Goal: Use online tool/utility: Utilize a website feature to perform a specific function

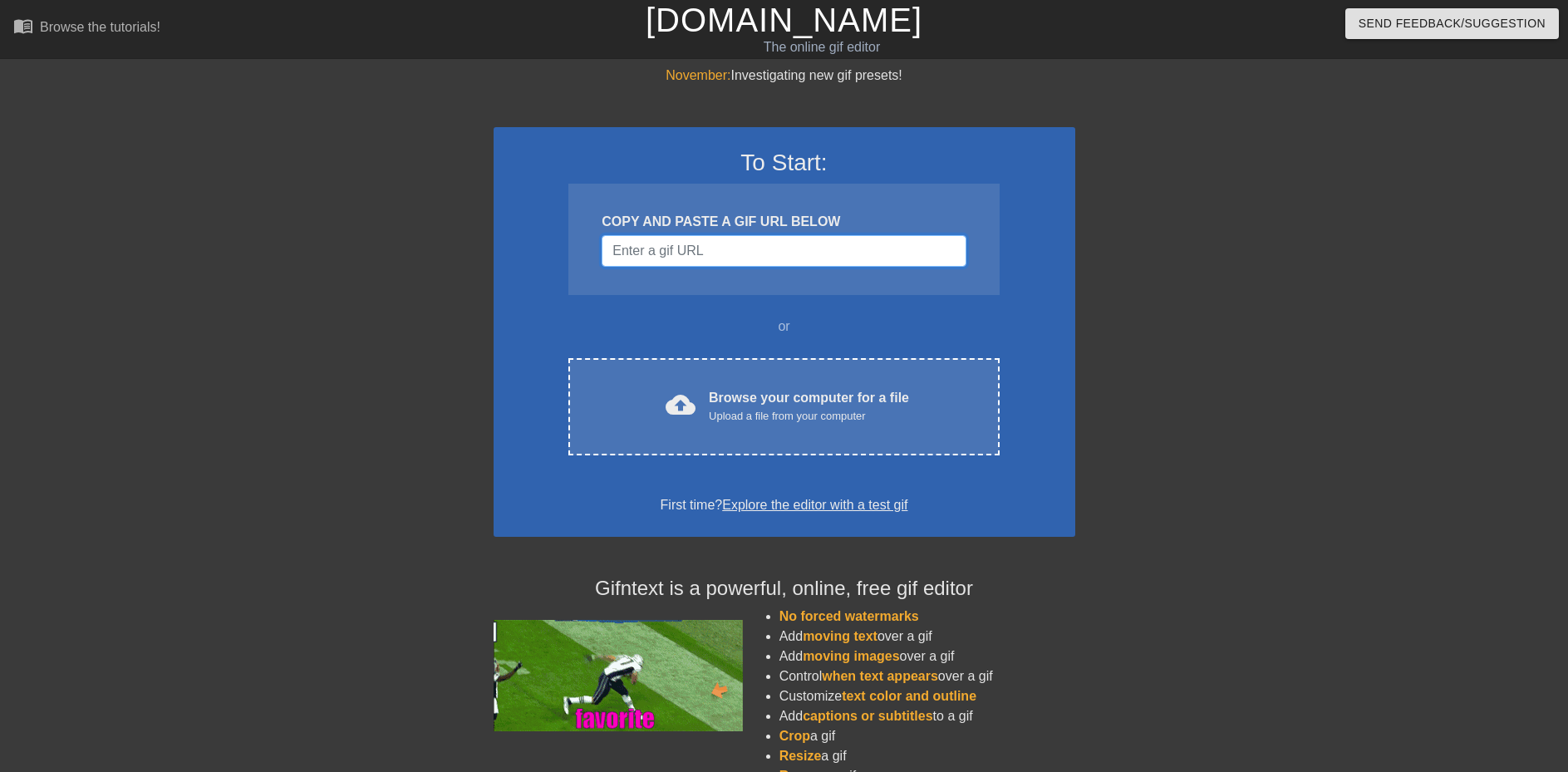
click at [709, 251] on input "Username" at bounding box center [784, 251] width 364 height 32
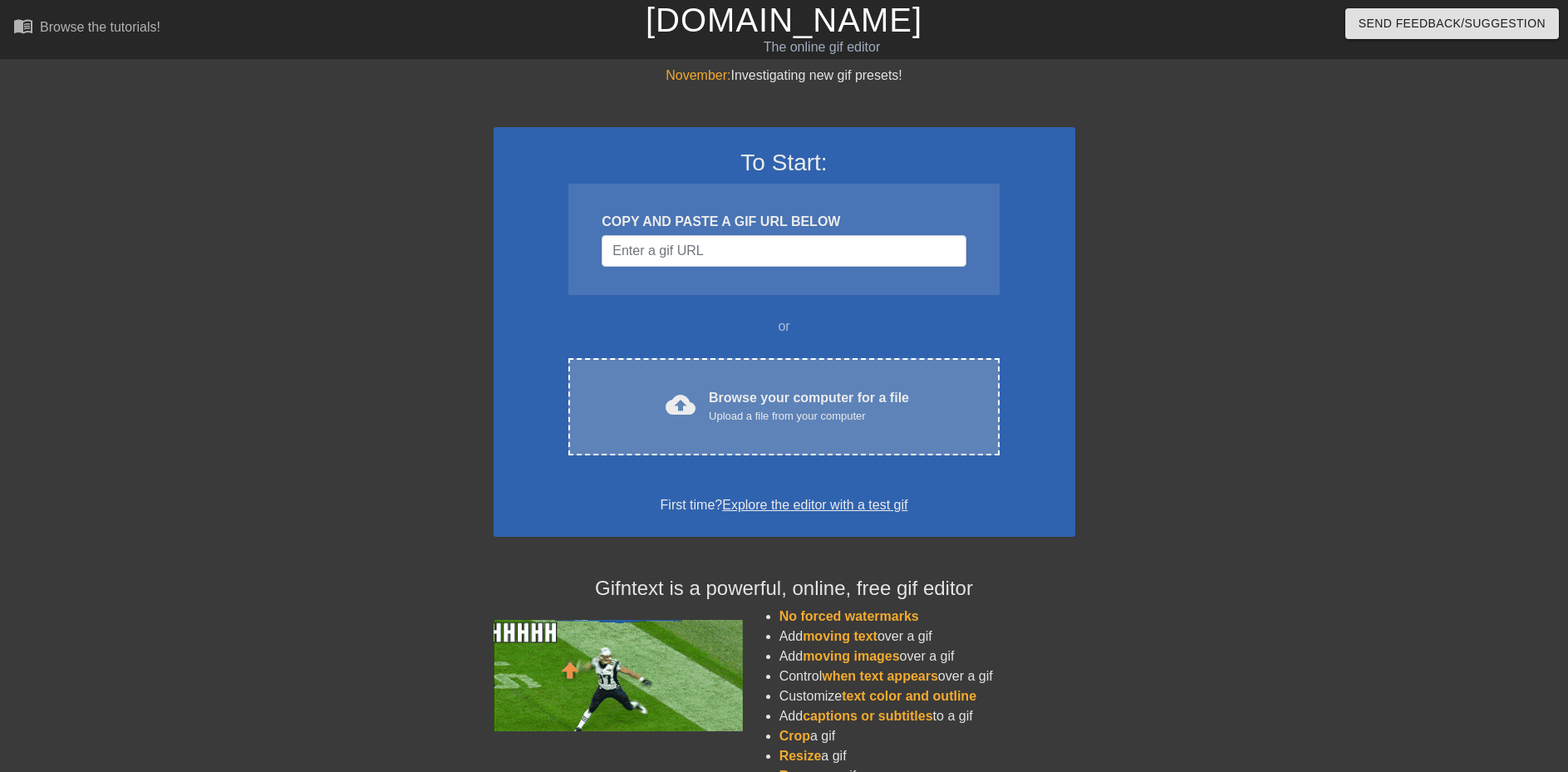
click at [739, 393] on div "Browse your computer for a file Upload a file from your computer" at bounding box center [808, 406] width 200 height 36
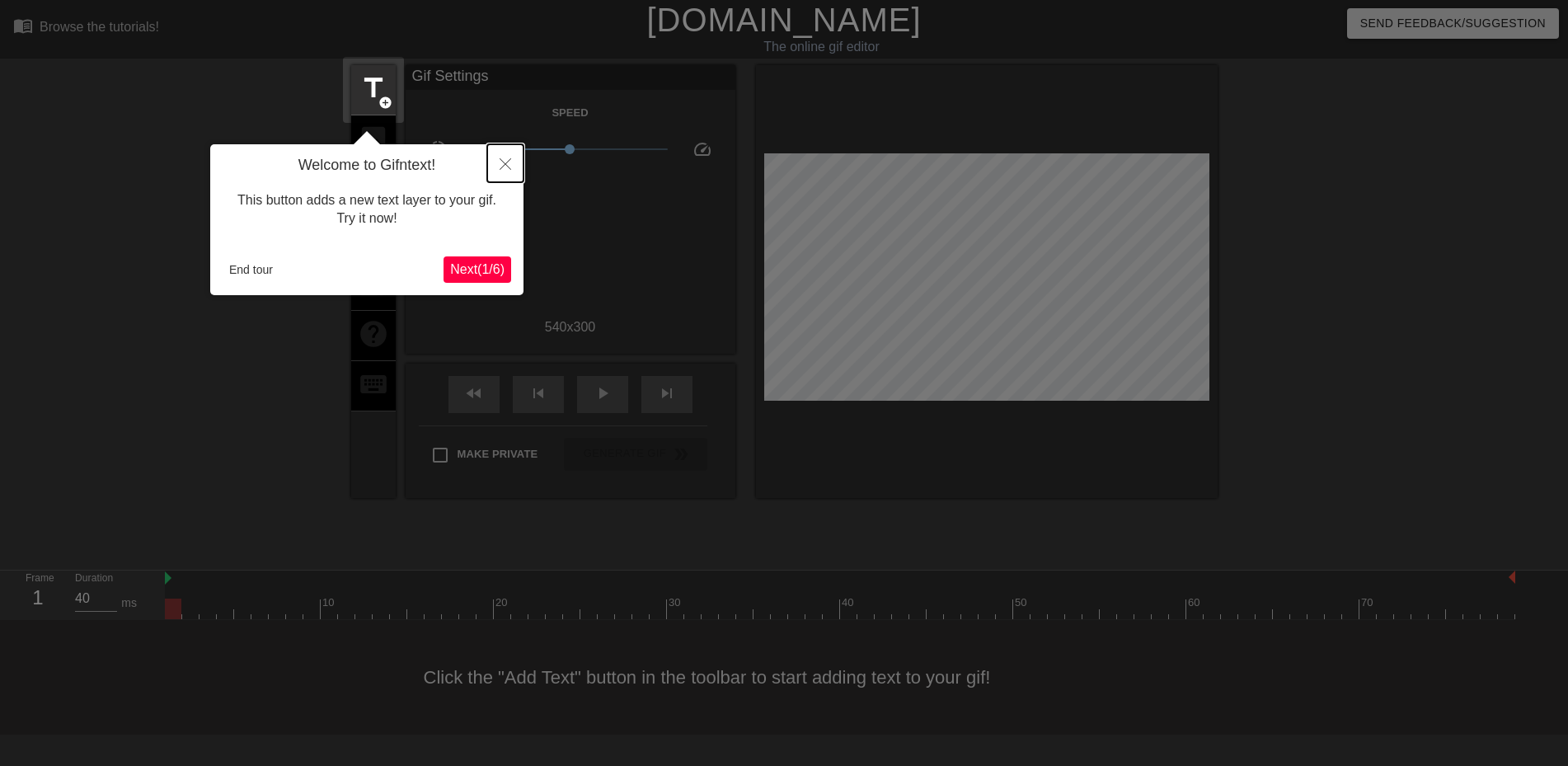
click at [507, 159] on button "Close" at bounding box center [506, 163] width 36 height 38
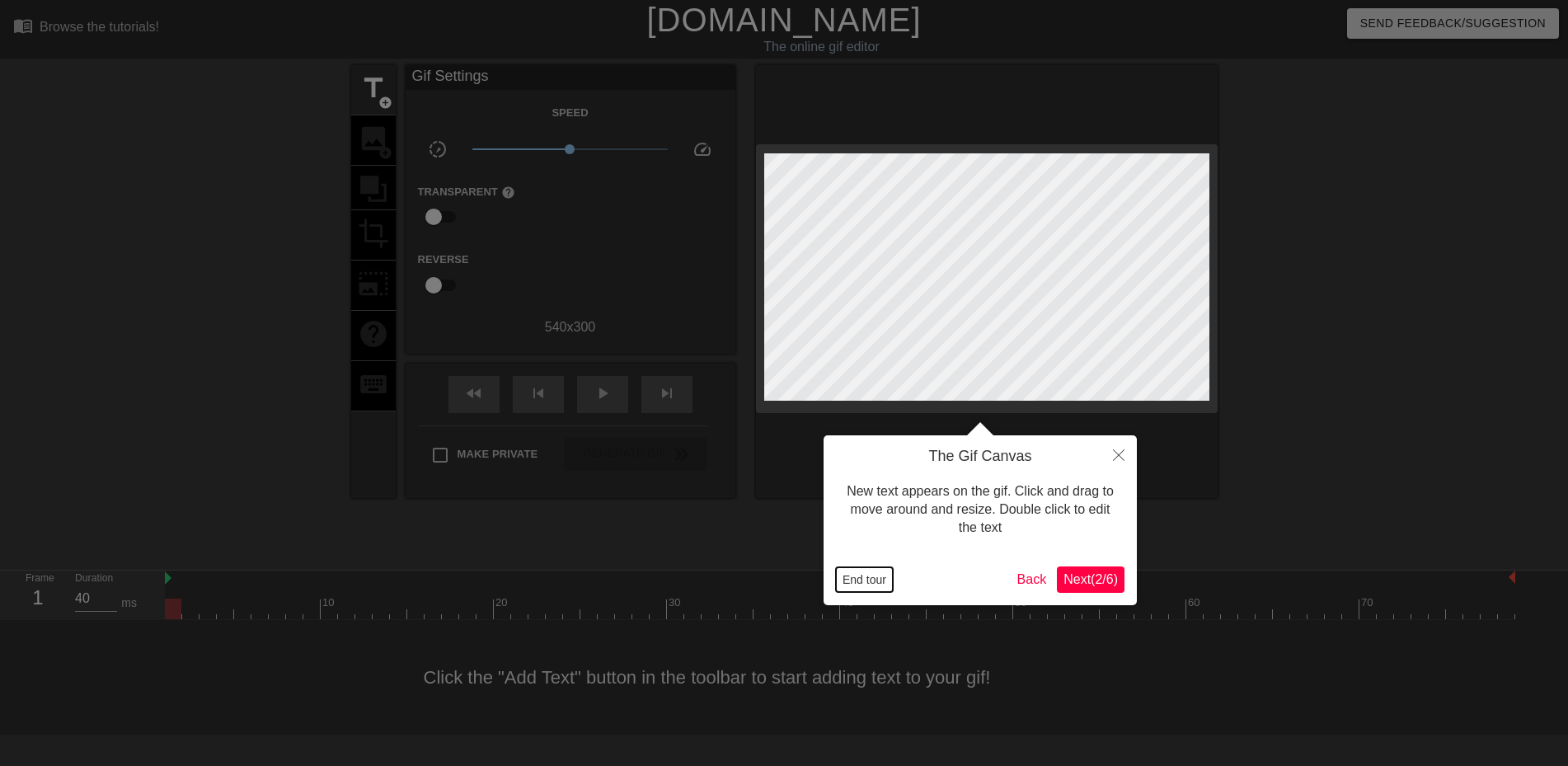
click at [853, 577] on button "End tour" at bounding box center [865, 580] width 57 height 25
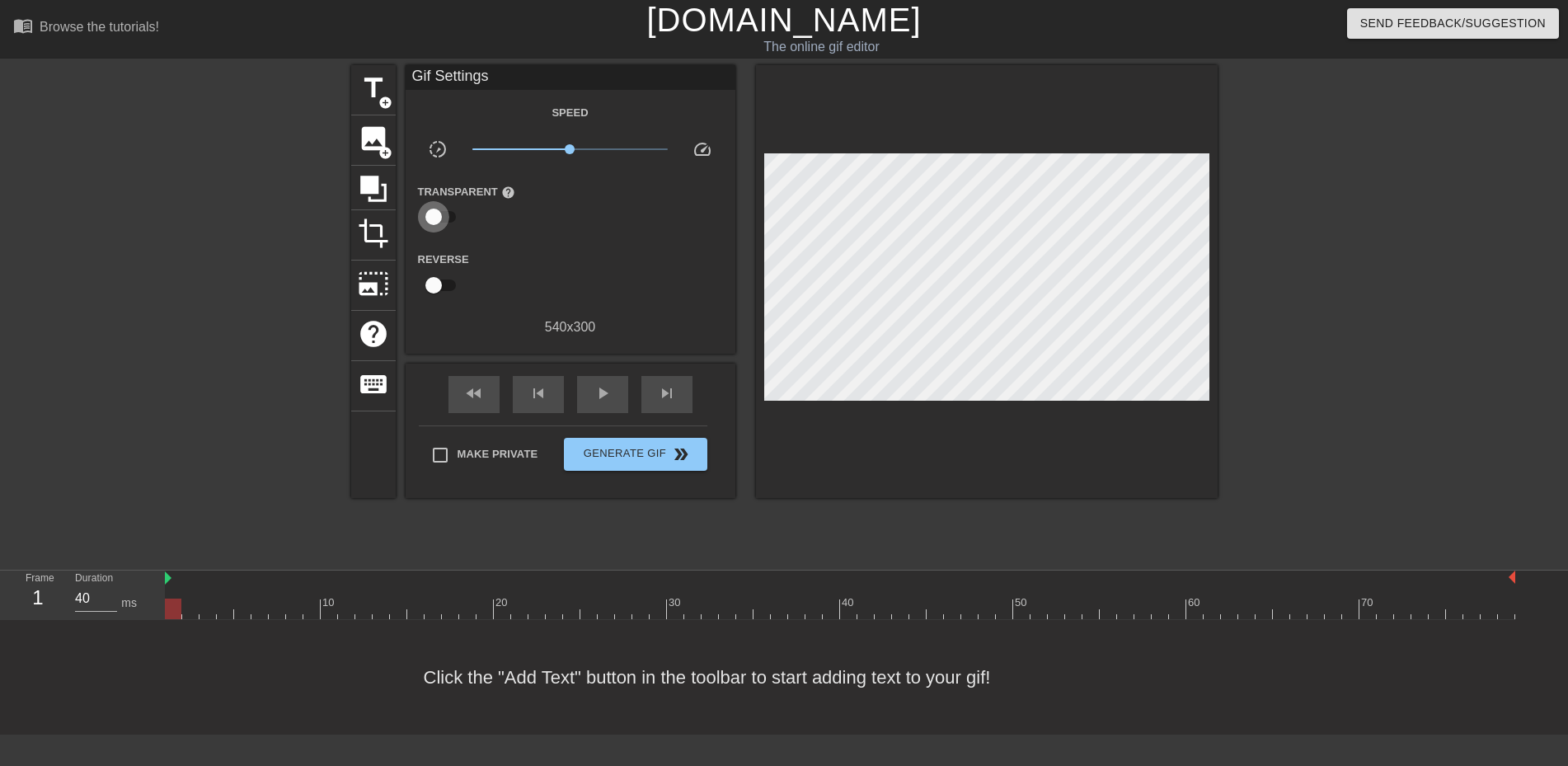
drag, startPoint x: 441, startPoint y: 215, endPoint x: 466, endPoint y: 220, distance: 25.5
click at [466, 220] on div "Transparent help" at bounding box center [474, 207] width 138 height 52
click at [436, 215] on input "checkbox" at bounding box center [433, 217] width 94 height 31
click at [436, 216] on input "checkbox" at bounding box center [449, 217] width 94 height 31
click at [439, 217] on input "checkbox" at bounding box center [433, 217] width 94 height 31
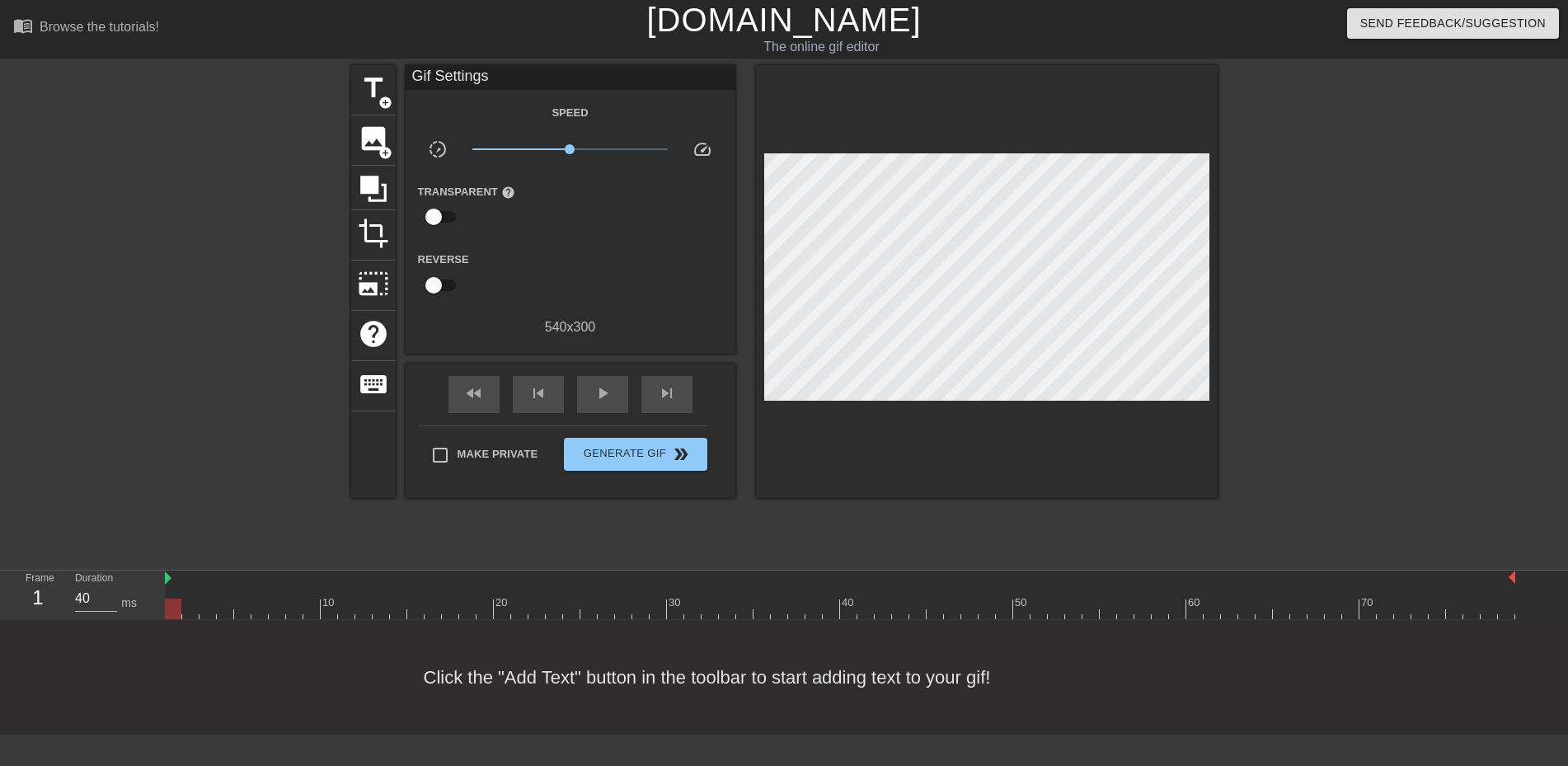
checkbox input "true"
click at [571, 220] on div at bounding box center [571, 218] width 33 height 33
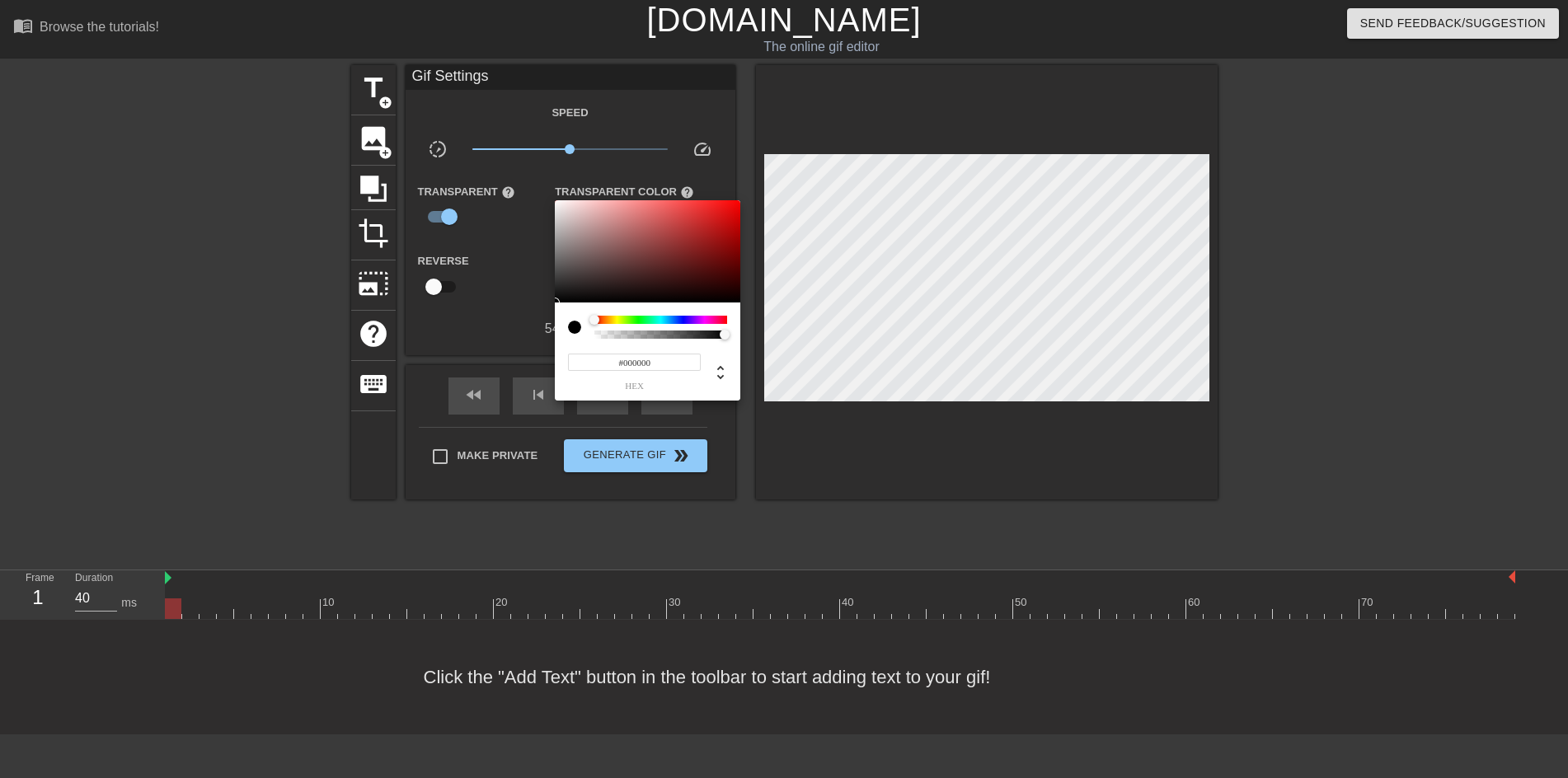
drag, startPoint x: 639, startPoint y: 266, endPoint x: 843, endPoint y: 358, distance: 223.8
click at [843, 358] on div "#000000 hex" at bounding box center [784, 389] width 1568 height 778
click at [714, 379] on icon at bounding box center [720, 372] width 20 height 20
type input "0"
click at [734, 439] on div at bounding box center [784, 389] width 1568 height 778
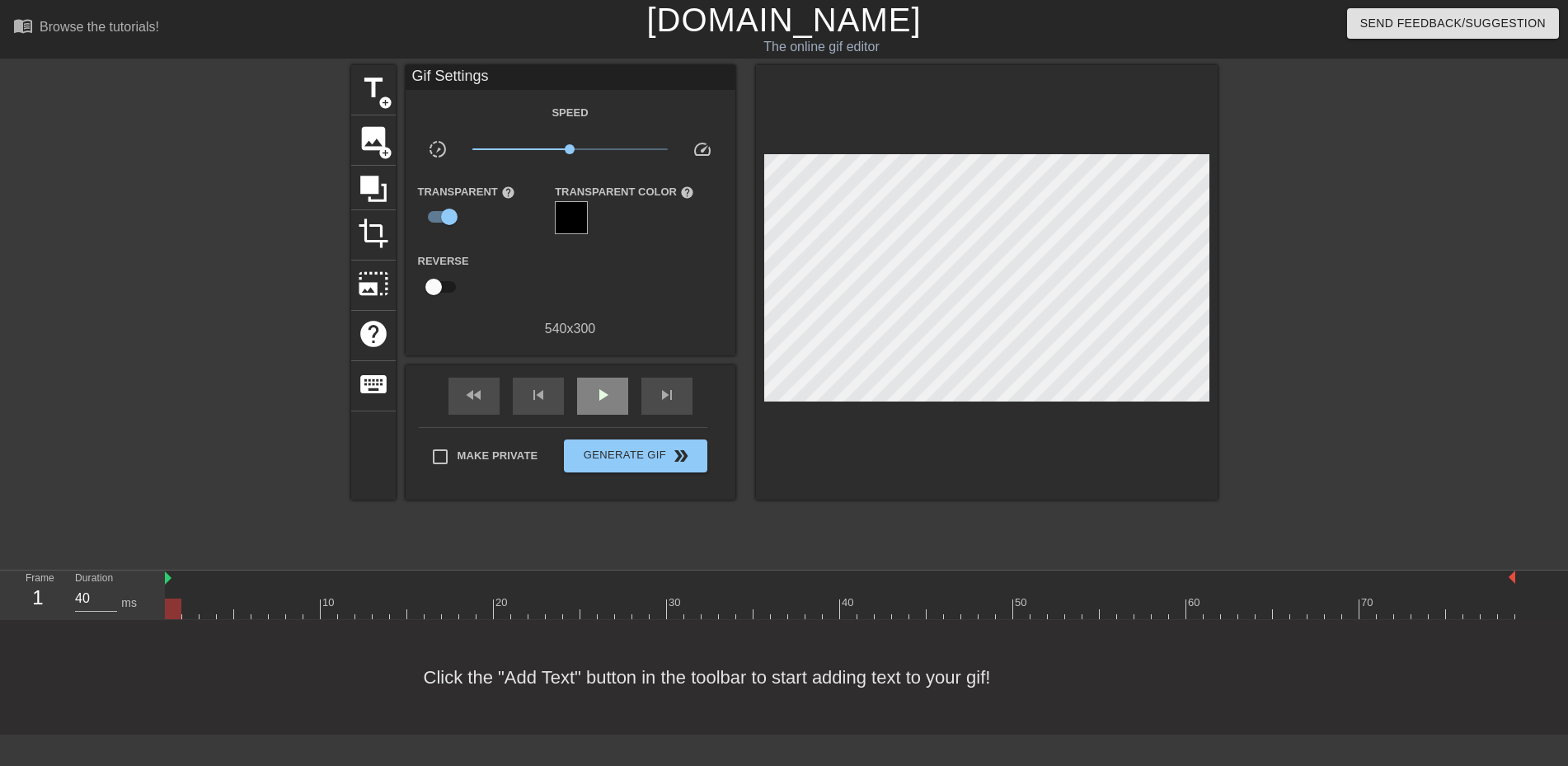
click at [627, 402] on div "play_arrow" at bounding box center [602, 395] width 51 height 37
click at [355, 85] on div "title add_circle" at bounding box center [373, 90] width 45 height 50
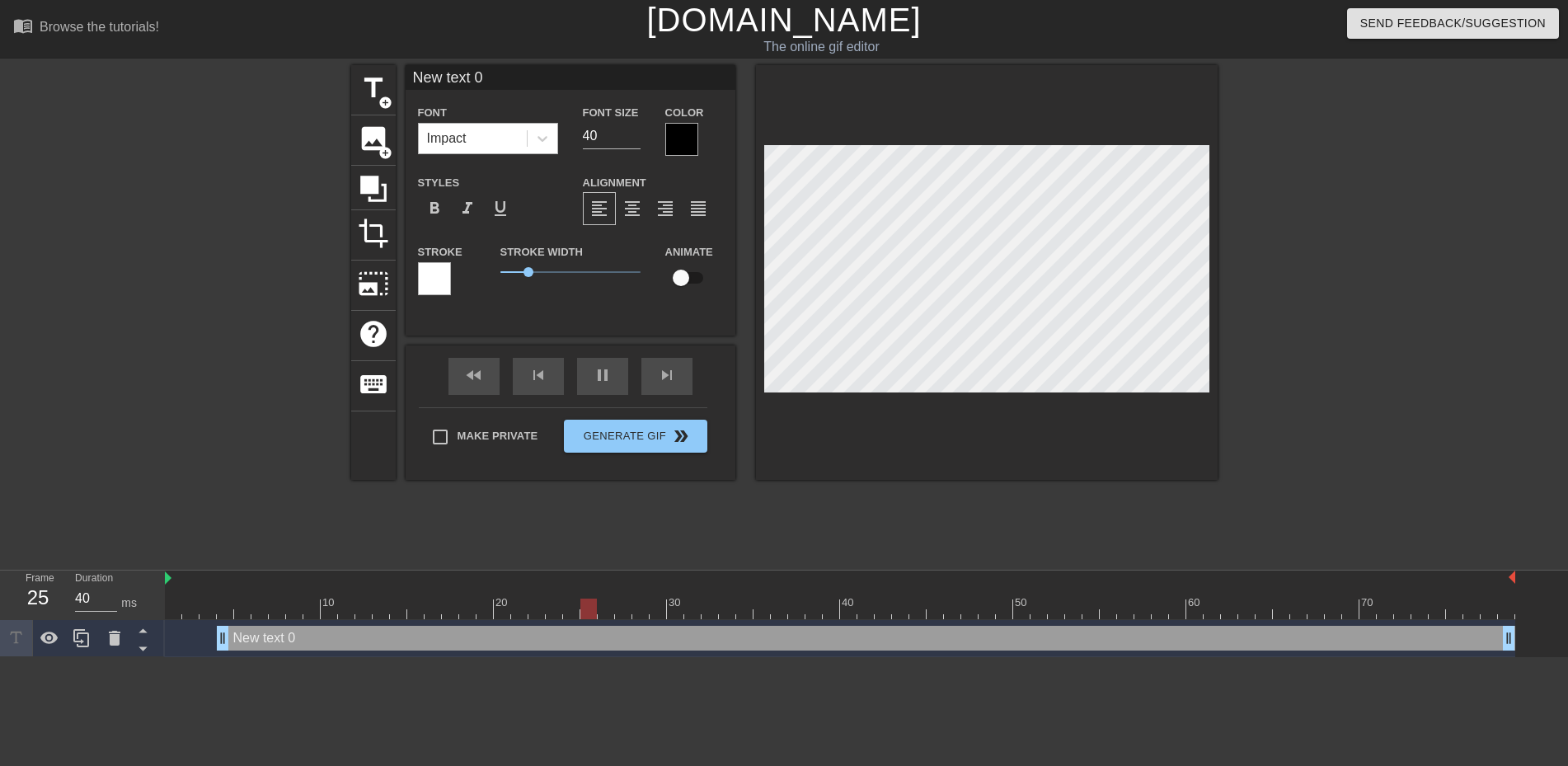
click at [498, 144] on div "Impact" at bounding box center [473, 138] width 108 height 29
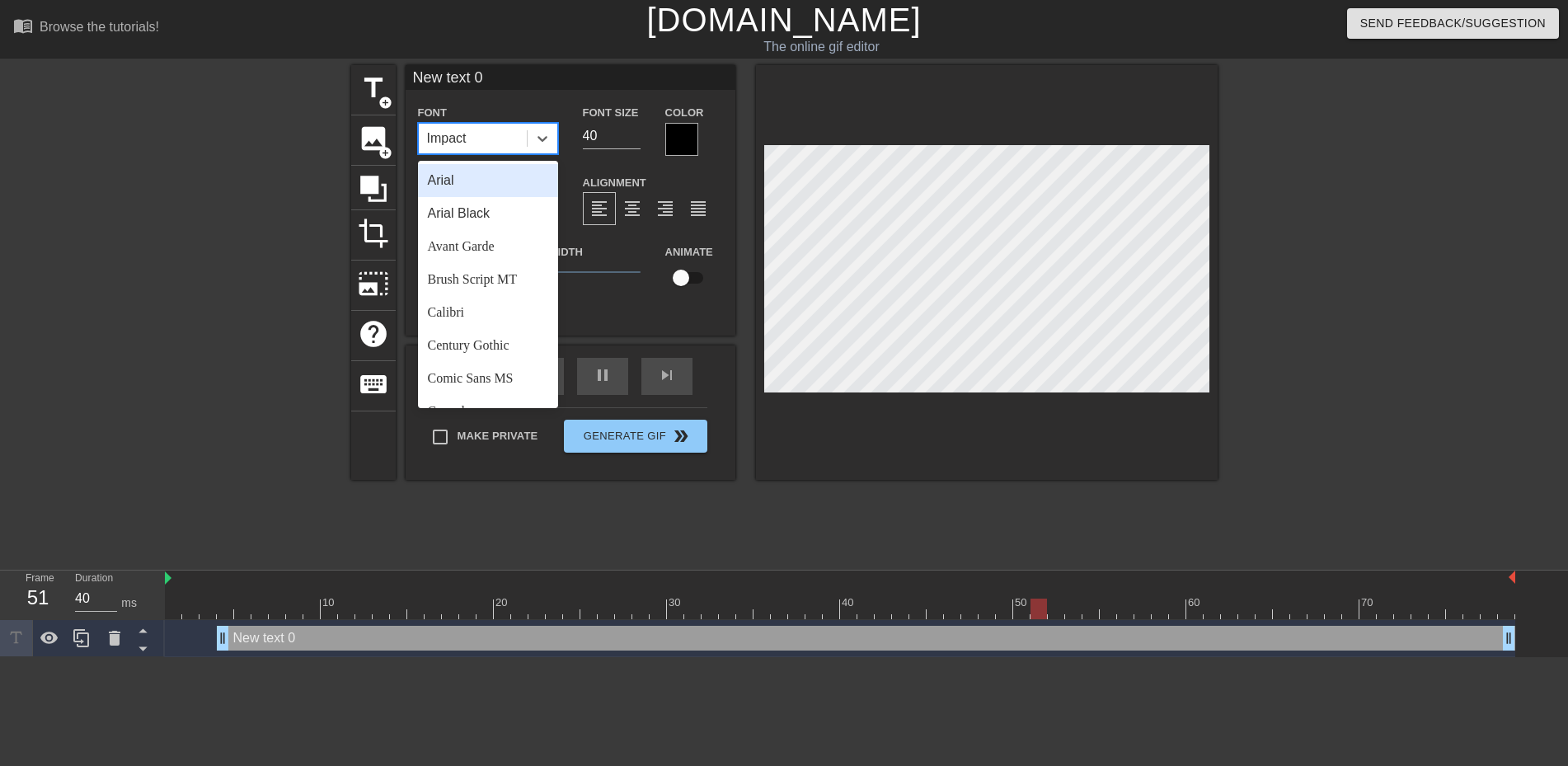
click at [623, 308] on div "Stroke Width 1" at bounding box center [571, 276] width 165 height 68
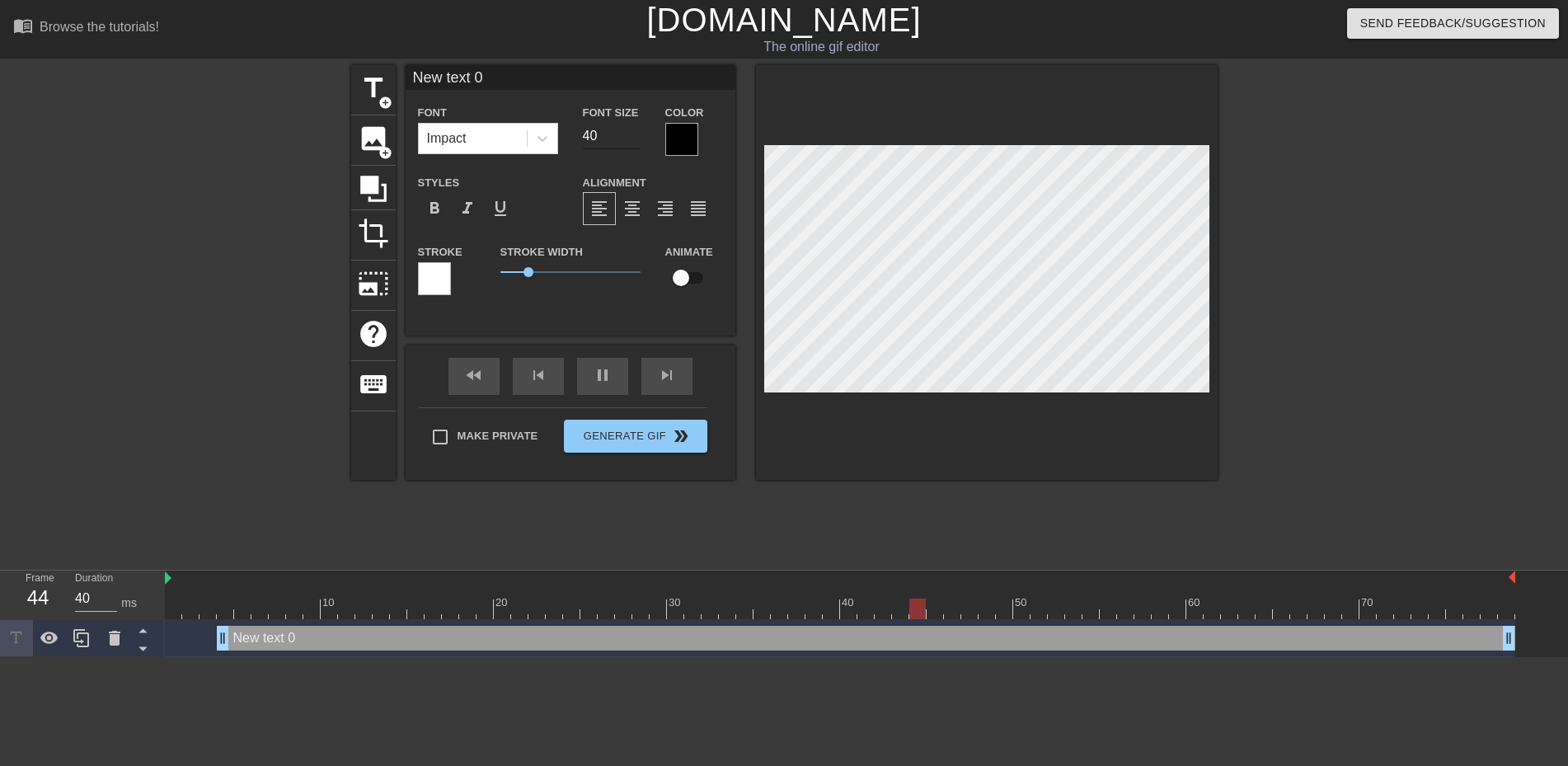
click at [603, 139] on input "40" at bounding box center [611, 136] width 58 height 27
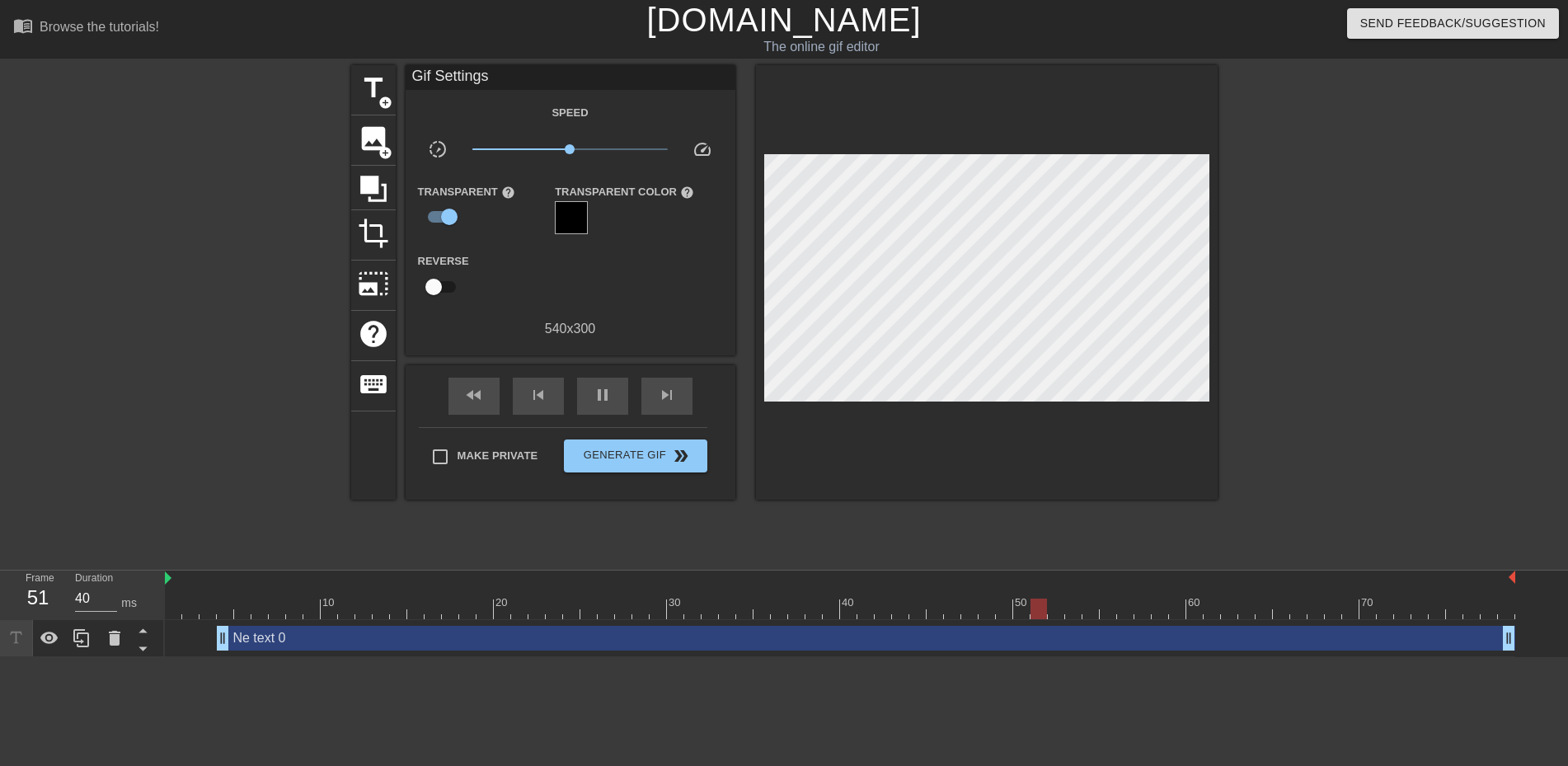
scroll to position [3, 3]
type textarea "t"
type textarea "YOU NIGGER"
click at [379, 105] on span "add_circle" at bounding box center [385, 103] width 14 height 14
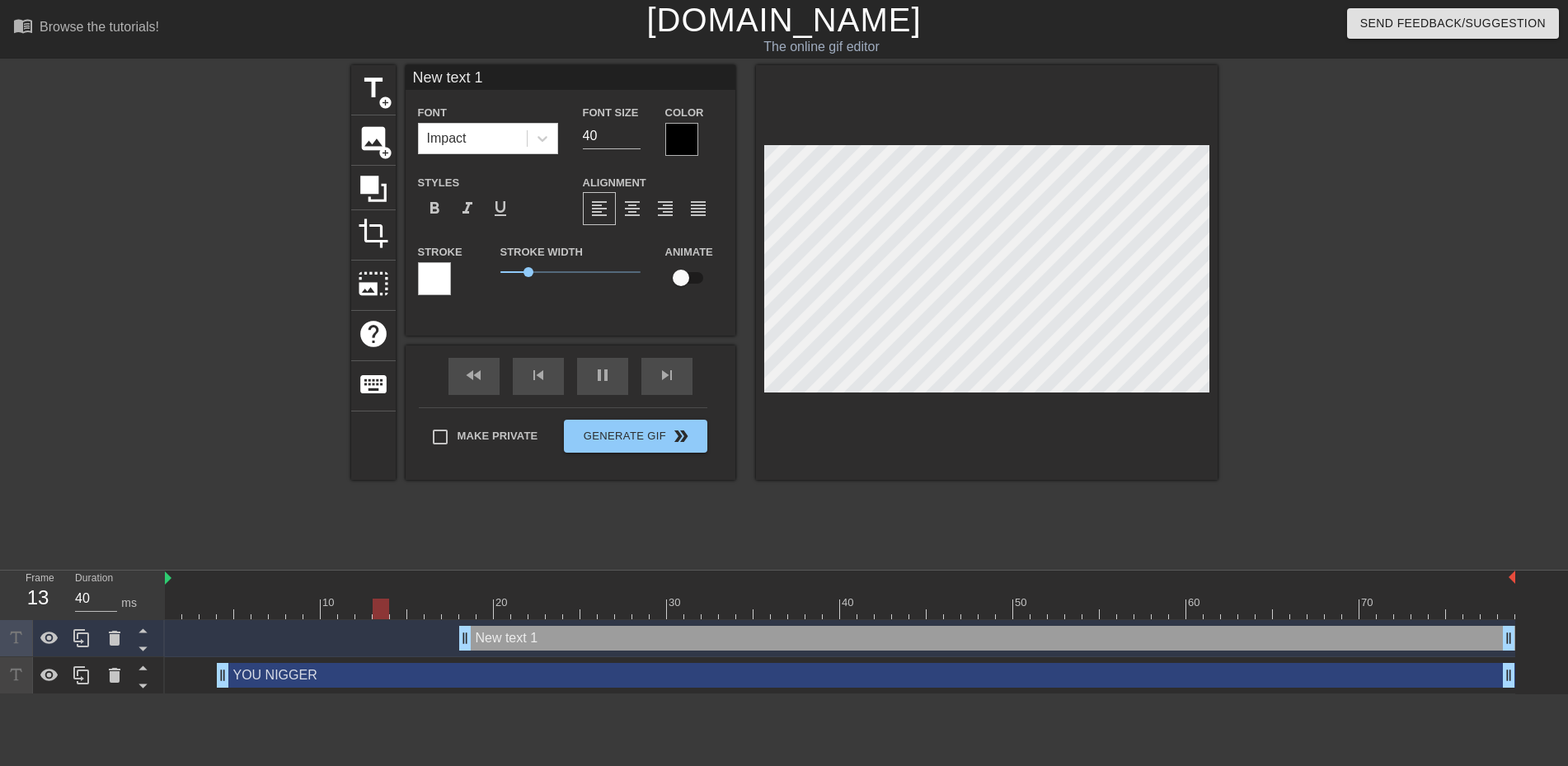
click at [932, 695] on html "menu_book Browse the tutorials! [DOMAIN_NAME] The online gif editor Send Feedba…" at bounding box center [784, 347] width 1568 height 695
click at [371, 273] on span "photo_size_select_large" at bounding box center [373, 283] width 31 height 31
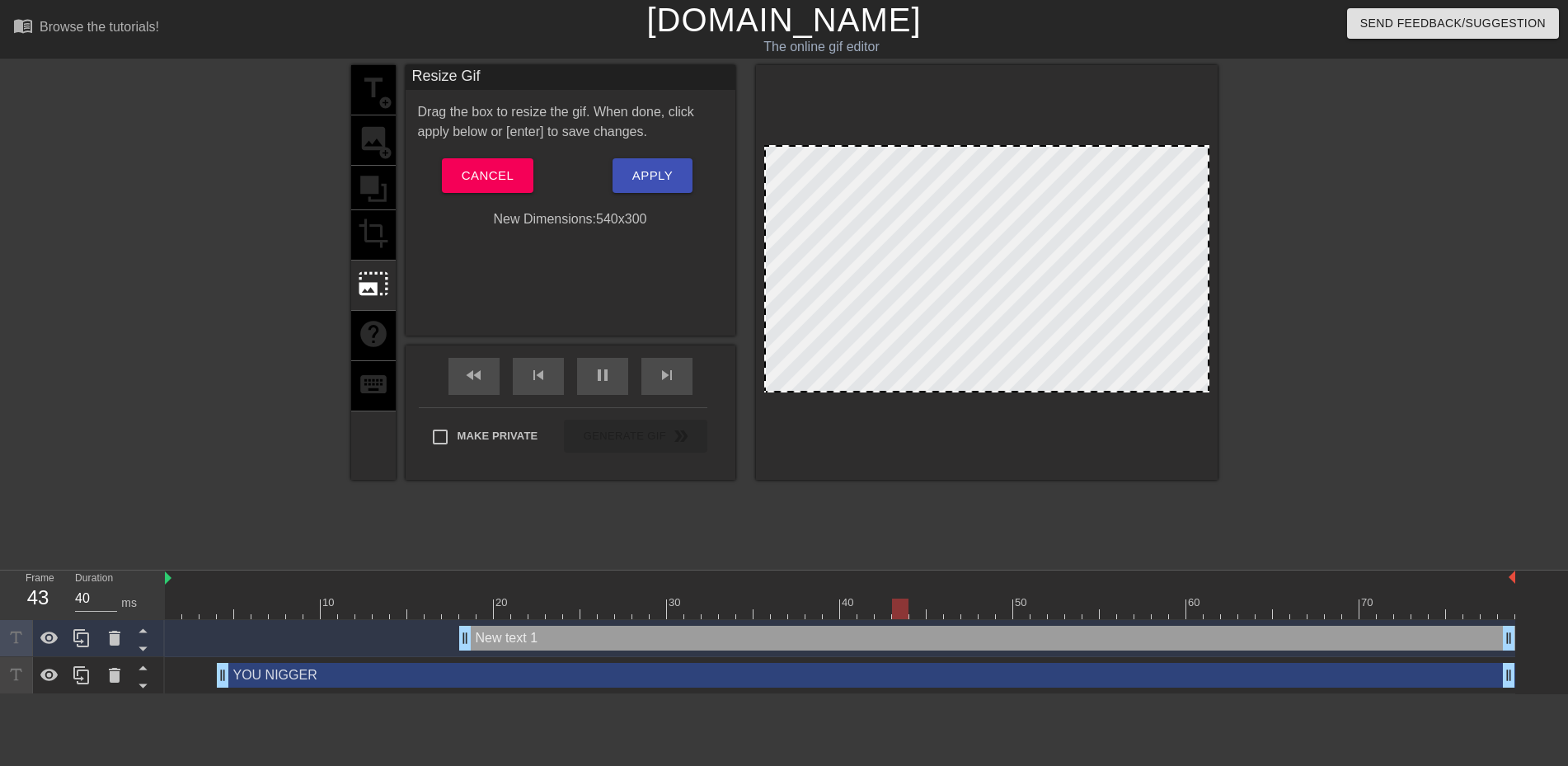
click at [355, 225] on div "title add_circle image add_circle crop photo_size_select_large help keyboard" at bounding box center [373, 273] width 45 height 414
click at [459, 178] on button "Cancel" at bounding box center [488, 176] width 91 height 34
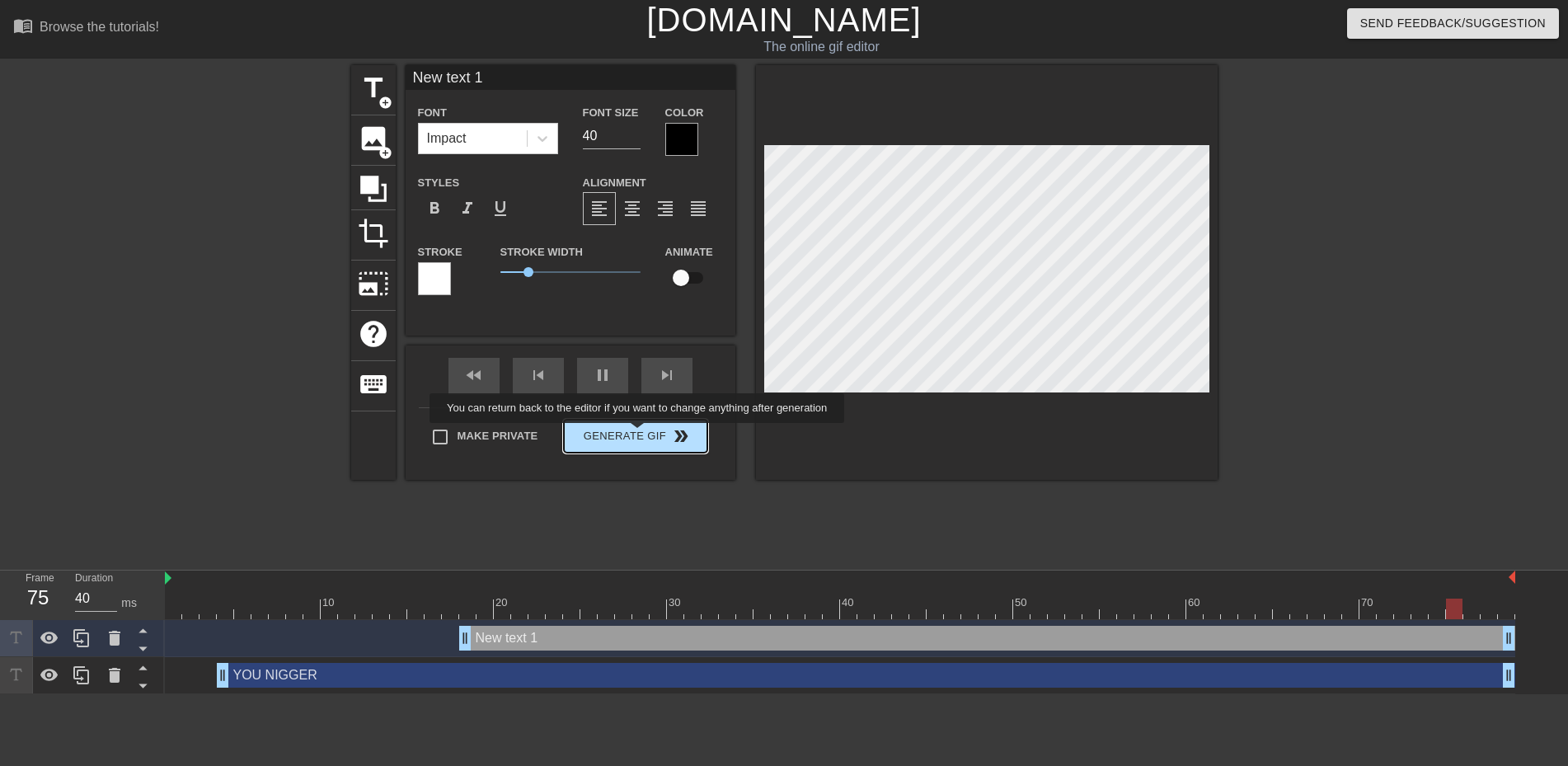
click at [639, 434] on div "Make Private Generate Gif double_arrow" at bounding box center [564, 440] width 289 height 66
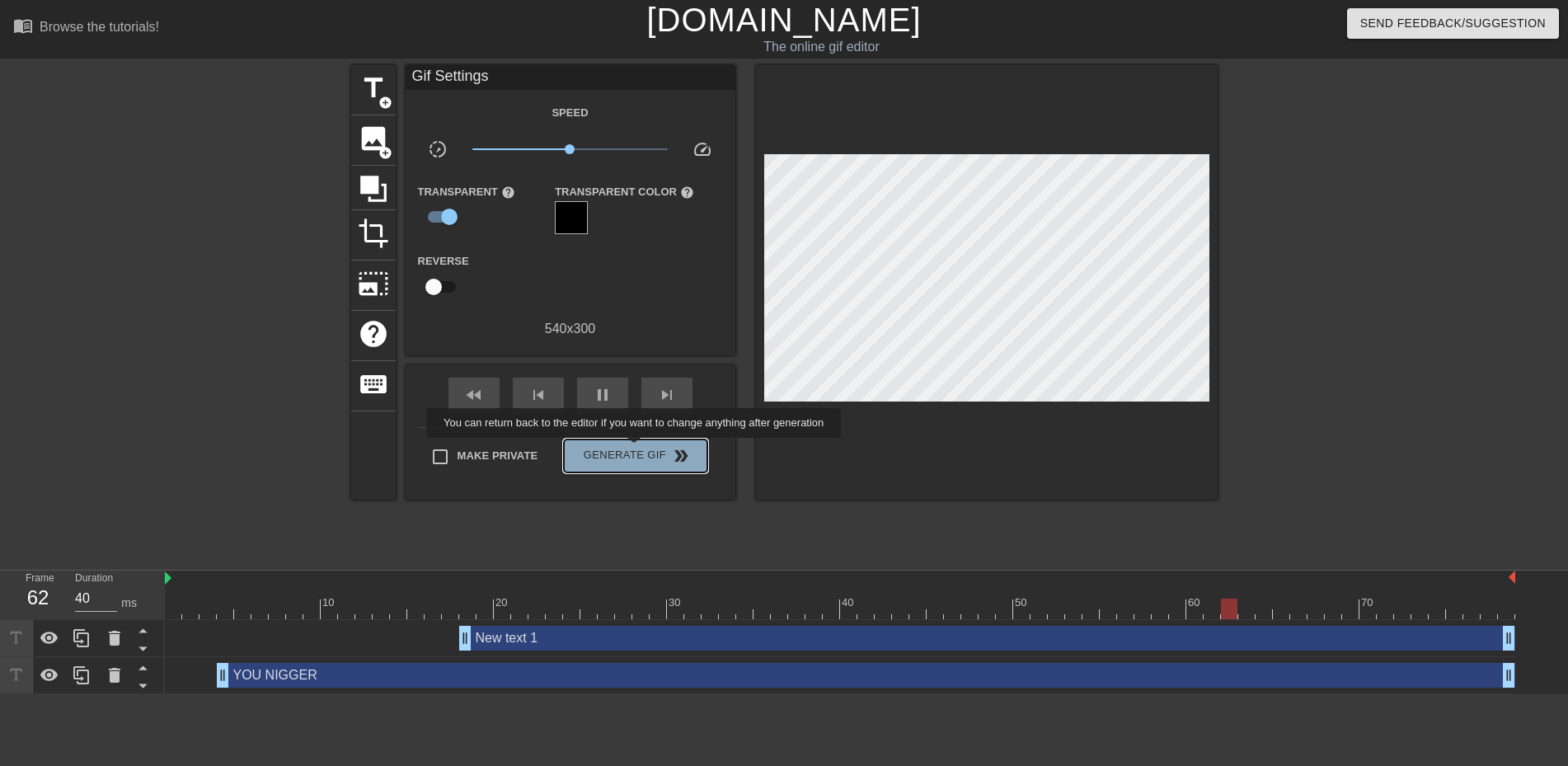
click at [636, 450] on span "Generate Gif double_arrow" at bounding box center [635, 455] width 129 height 20
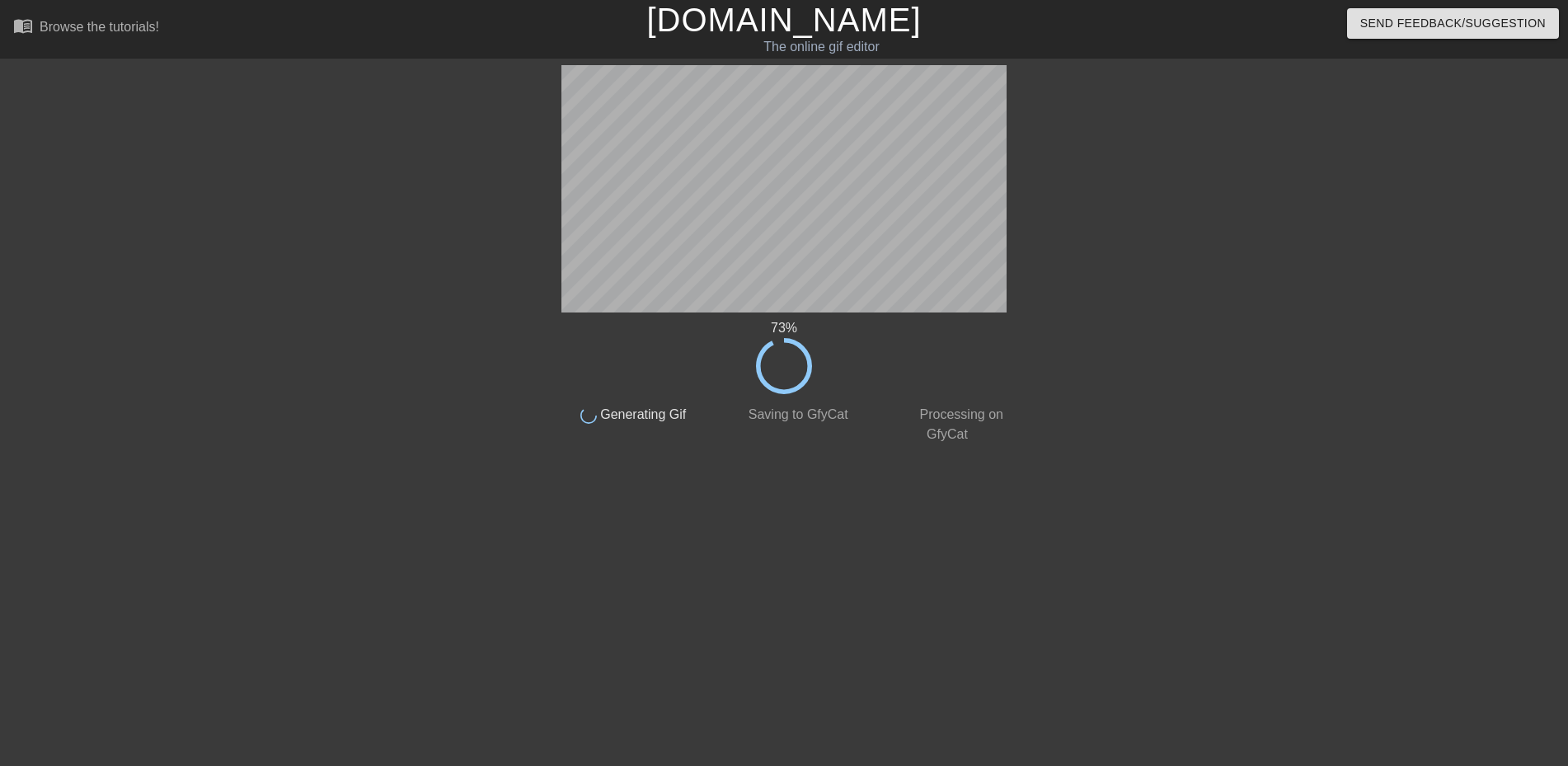
click at [1524, 126] on div "73 % done Generating Gif done Saving to GfyCat done Processing on GfyCat title …" at bounding box center [784, 313] width 1568 height 495
click at [1268, 121] on div at bounding box center [1160, 313] width 247 height 495
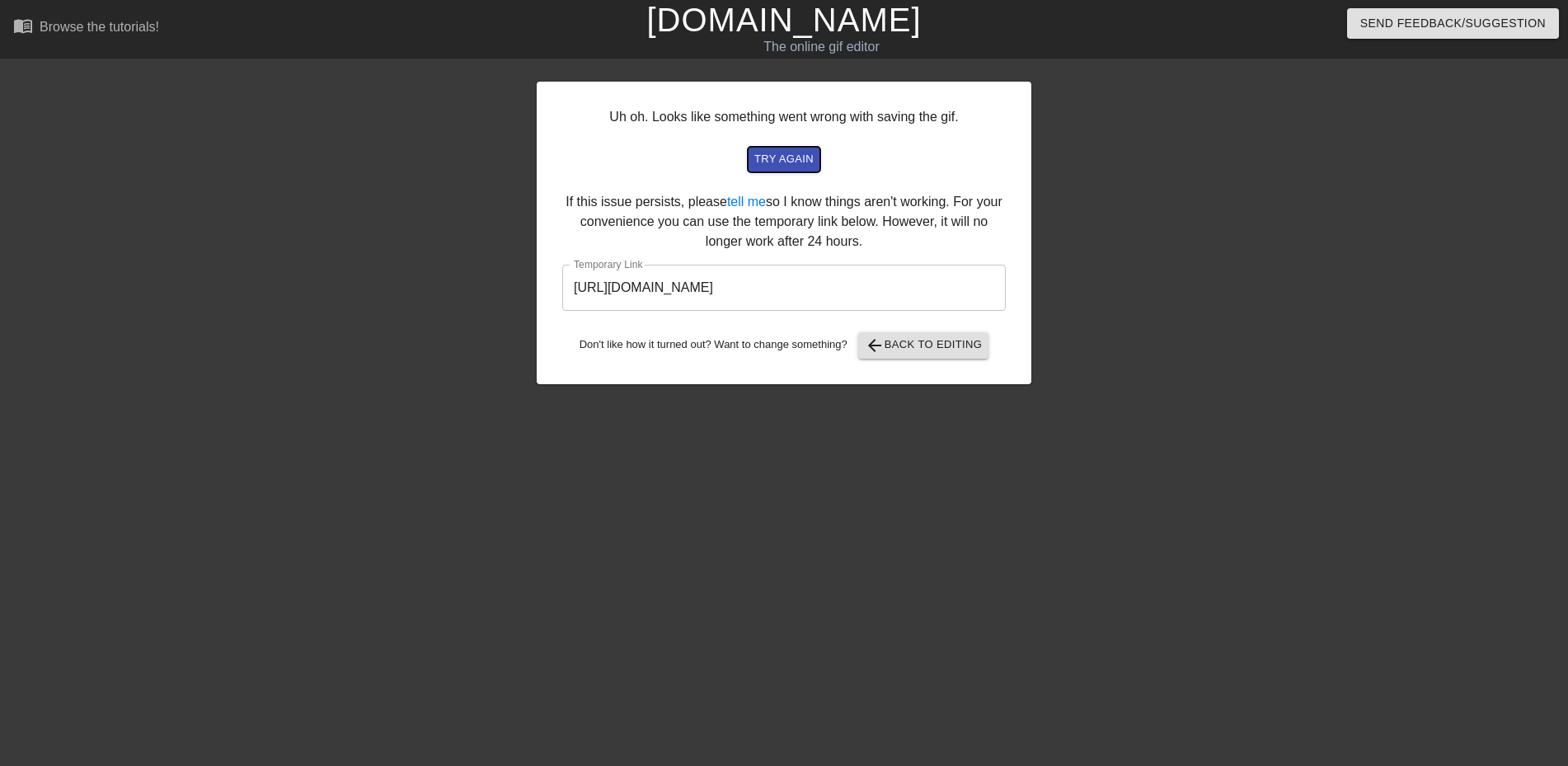
click at [776, 162] on span "try again" at bounding box center [784, 160] width 59 height 19
click at [932, 342] on span "arrow_back Back to Editing" at bounding box center [924, 345] width 118 height 20
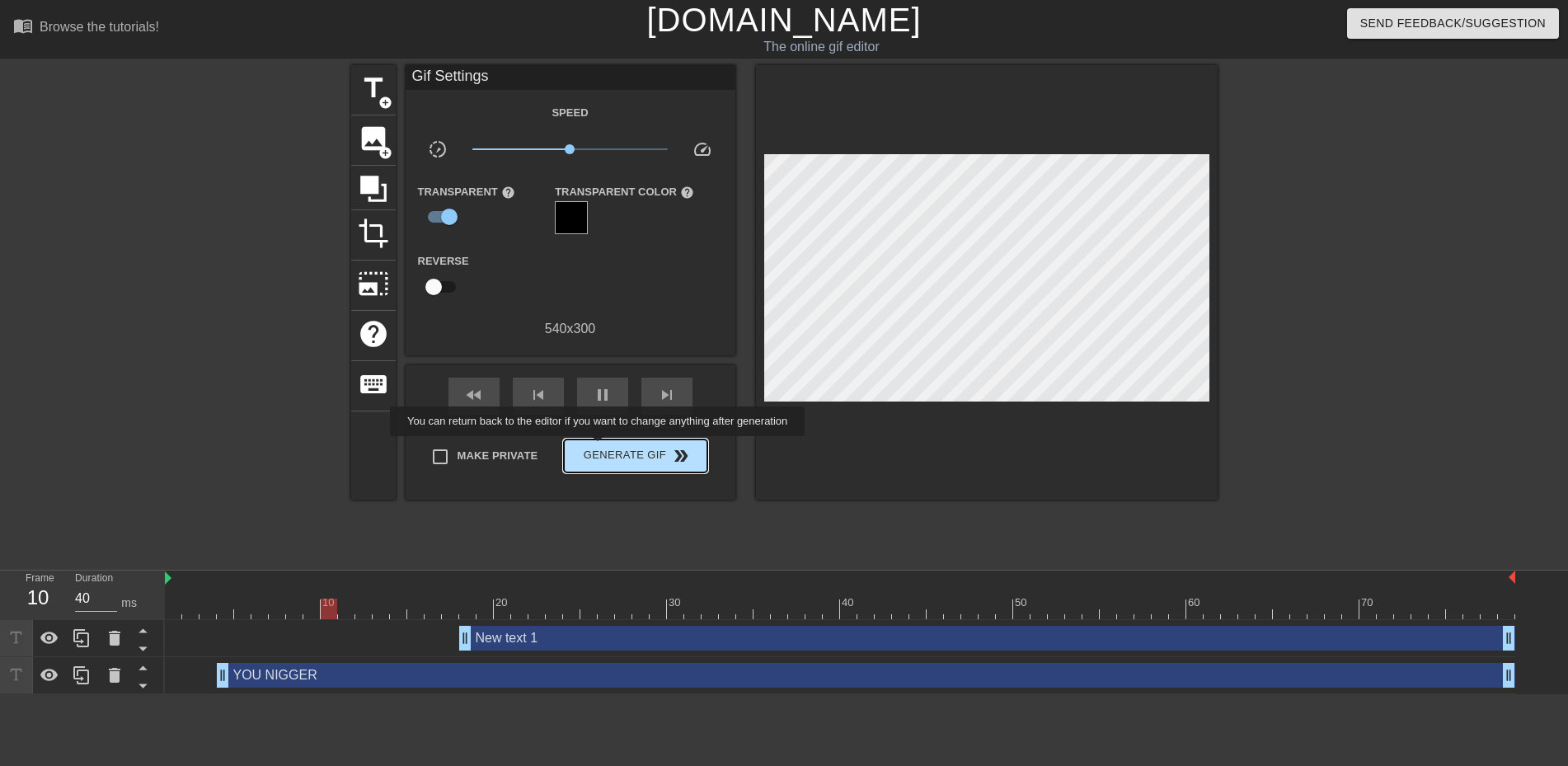
click at [600, 448] on span "Generate Gif double_arrow" at bounding box center [635, 455] width 129 height 20
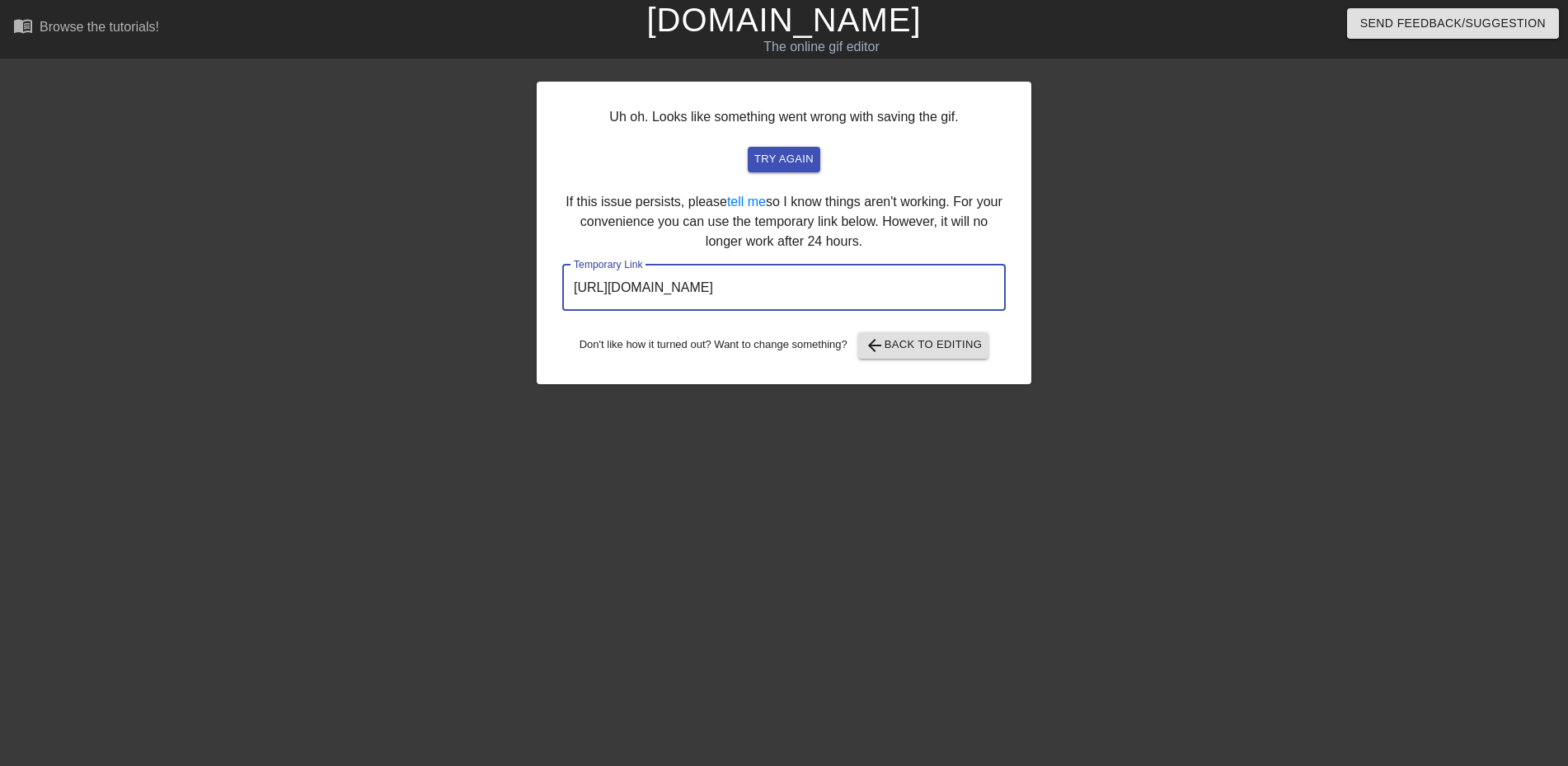
drag, startPoint x: 928, startPoint y: 294, endPoint x: 507, endPoint y: 316, distance: 421.6
click at [507, 316] on div "Uh oh. Looks like something went wrong with saving the gif. try again If this i…" at bounding box center [784, 313] width 1568 height 495
